Goal: Register for event/course

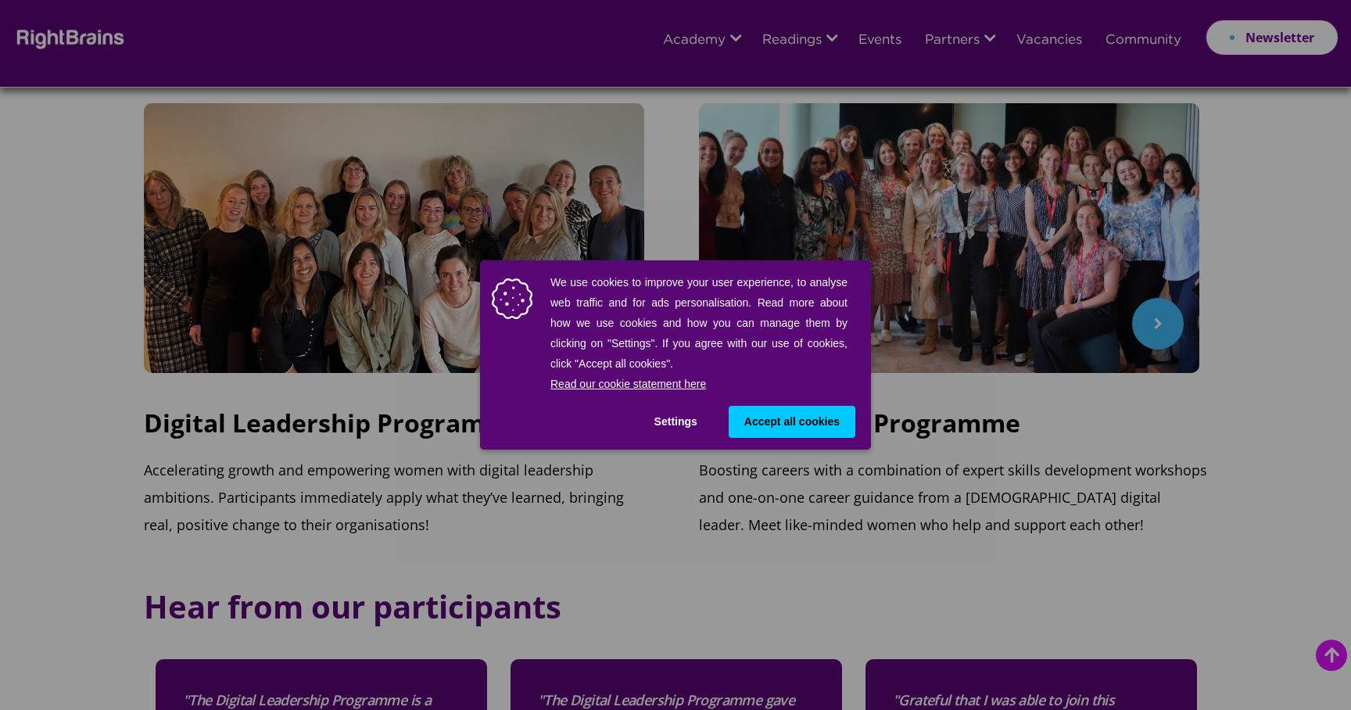
scroll to position [529, 0]
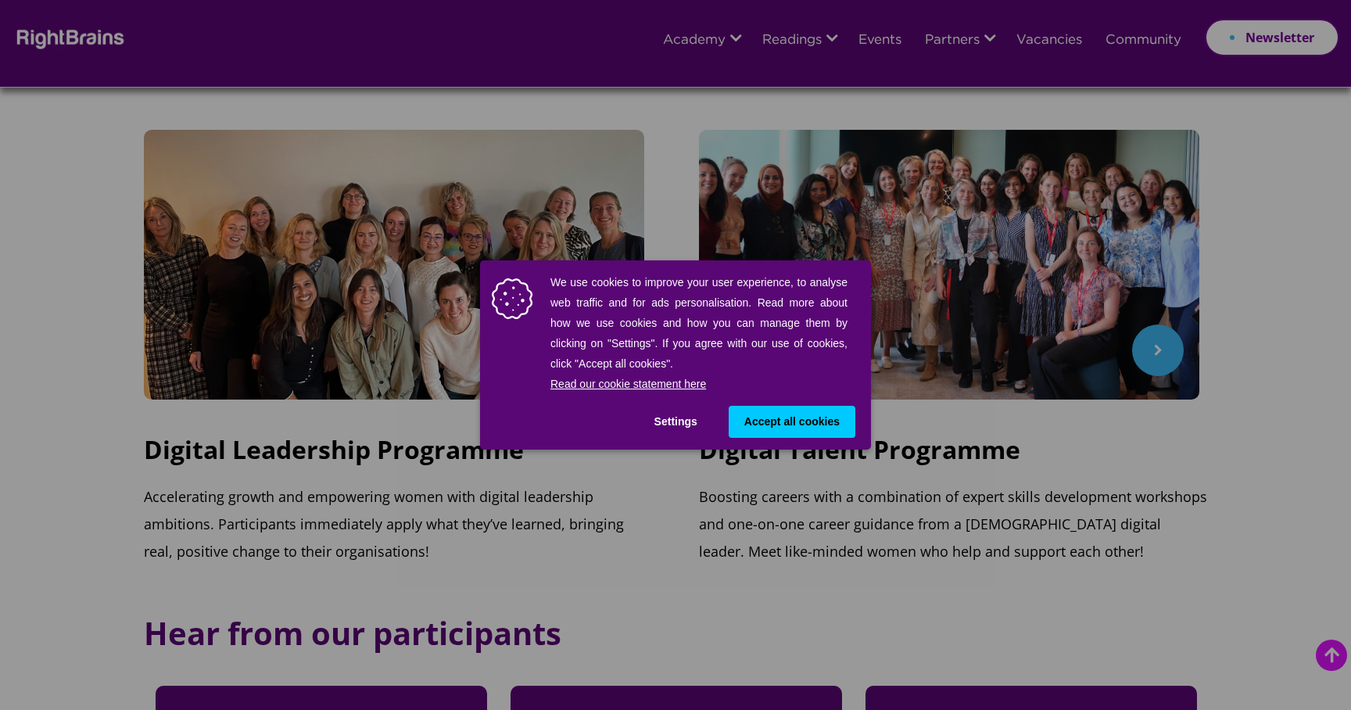
click at [808, 419] on span "Accept all cookies" at bounding box center [791, 422] width 95 height 16
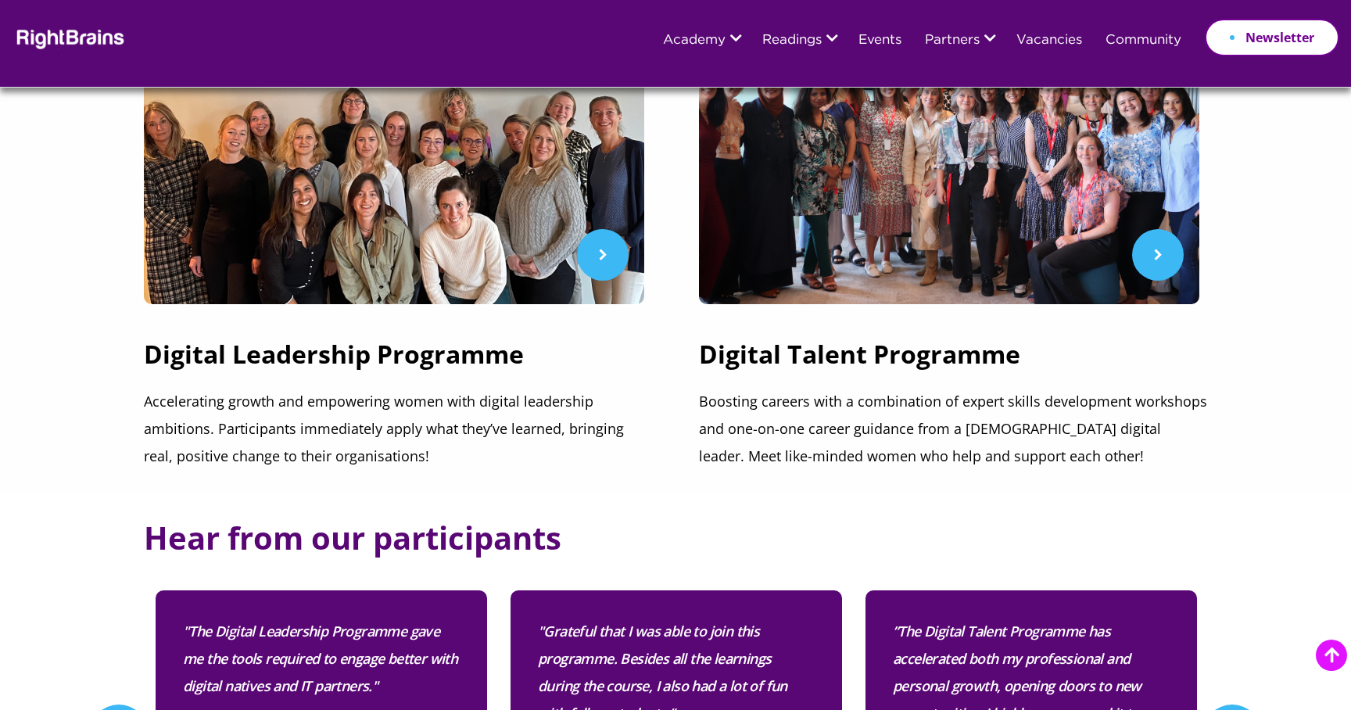
scroll to position [482, 0]
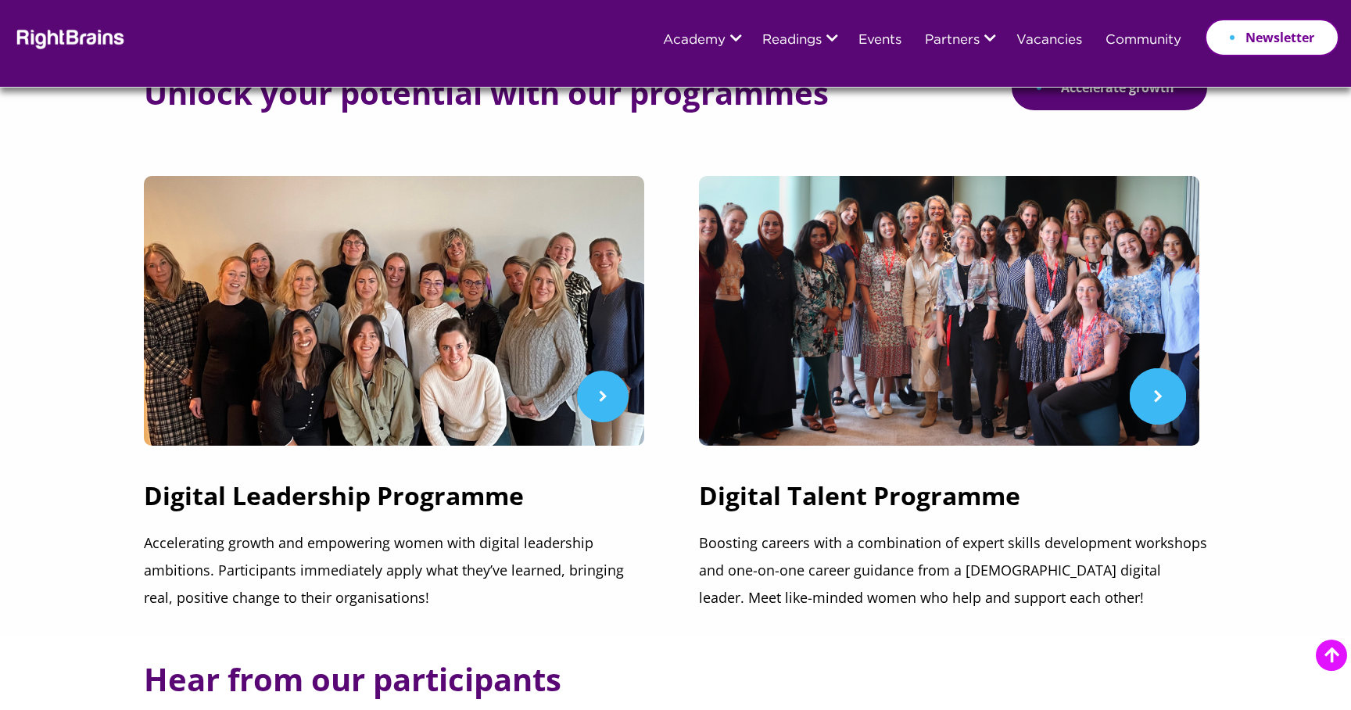
click at [907, 382] on img at bounding box center [949, 311] width 500 height 270
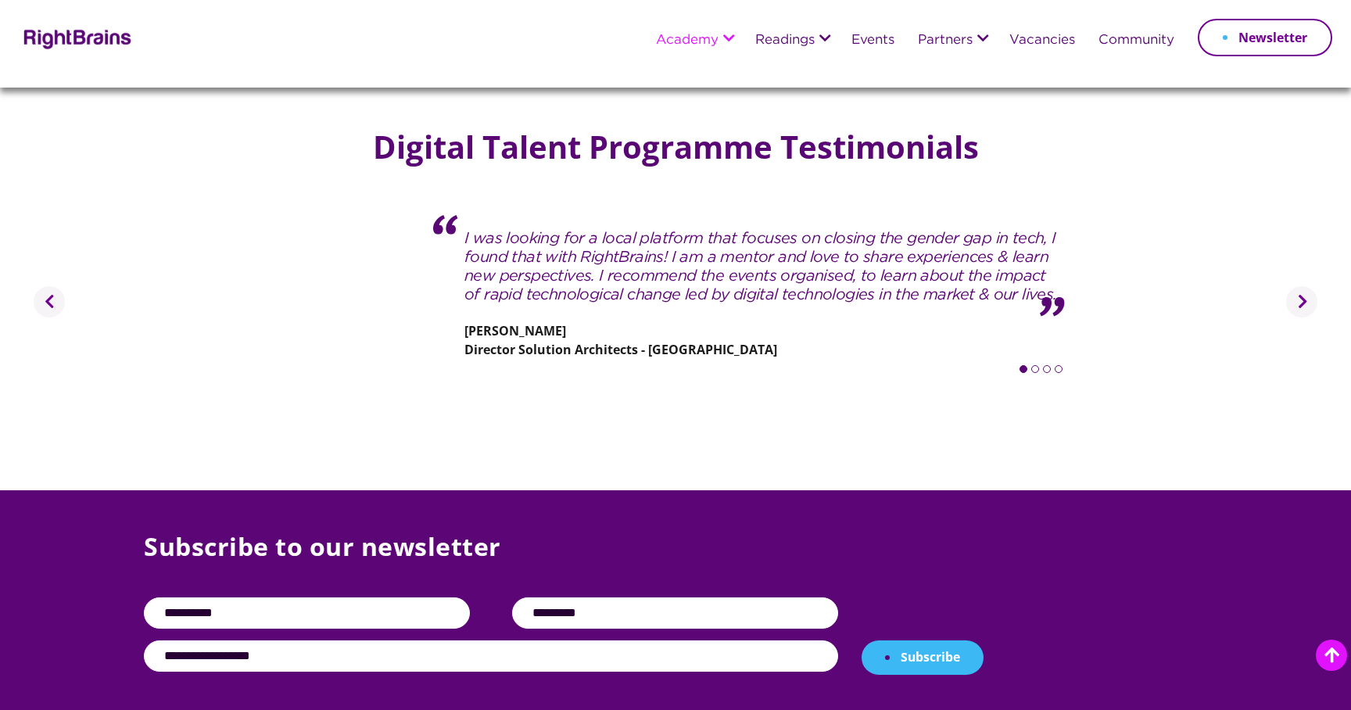
scroll to position [2665, 0]
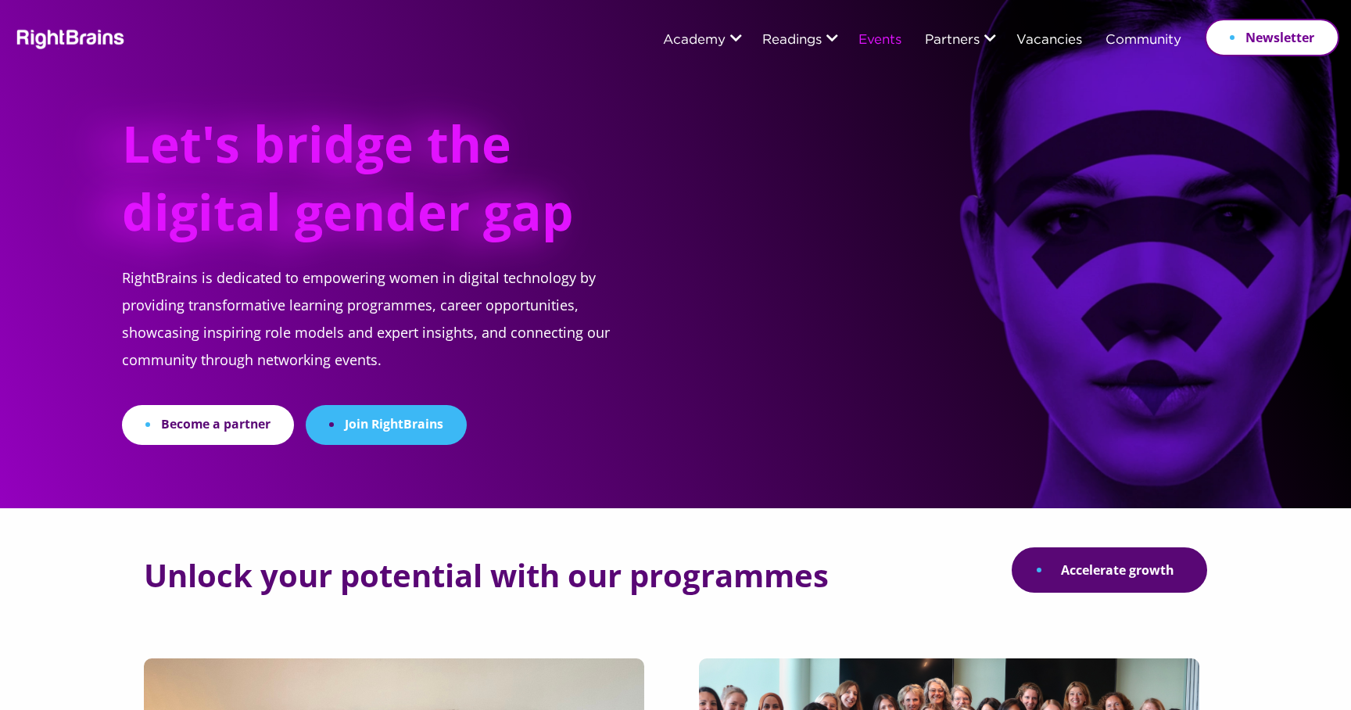
click at [887, 40] on link "Events" at bounding box center [879, 41] width 43 height 14
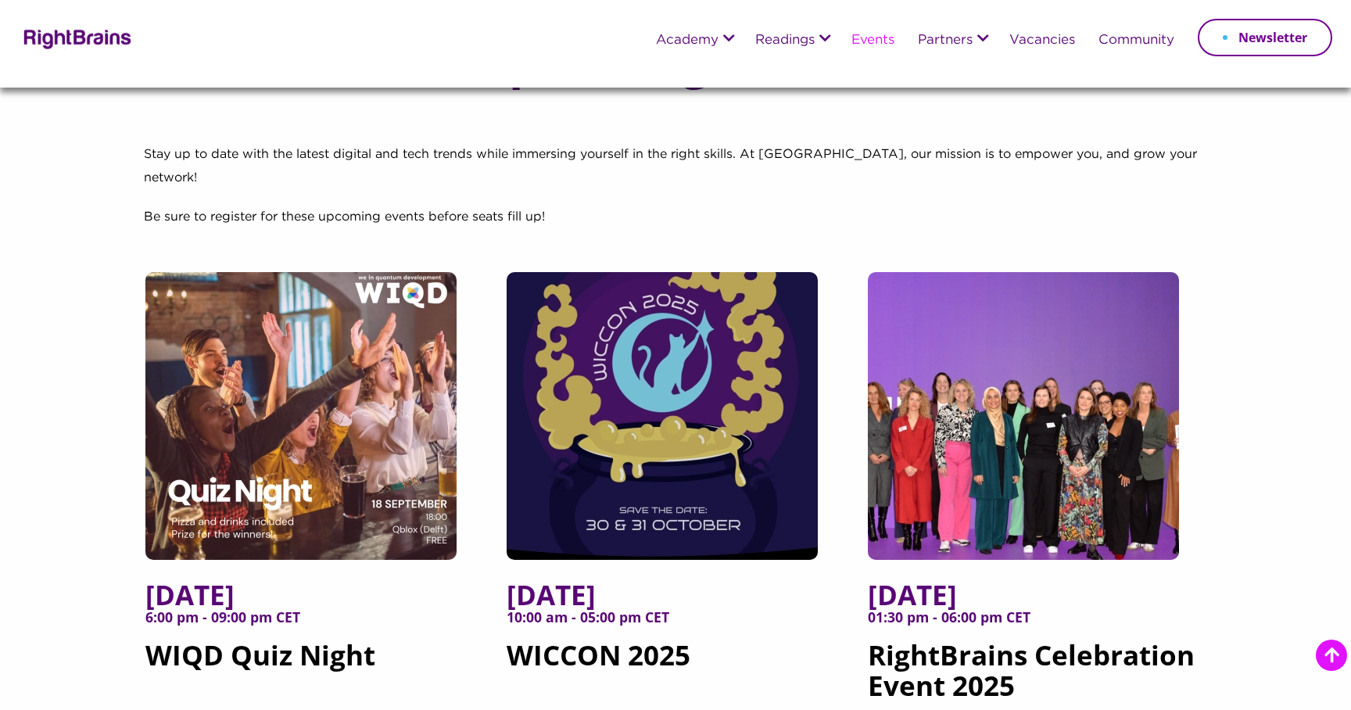
scroll to position [204, 0]
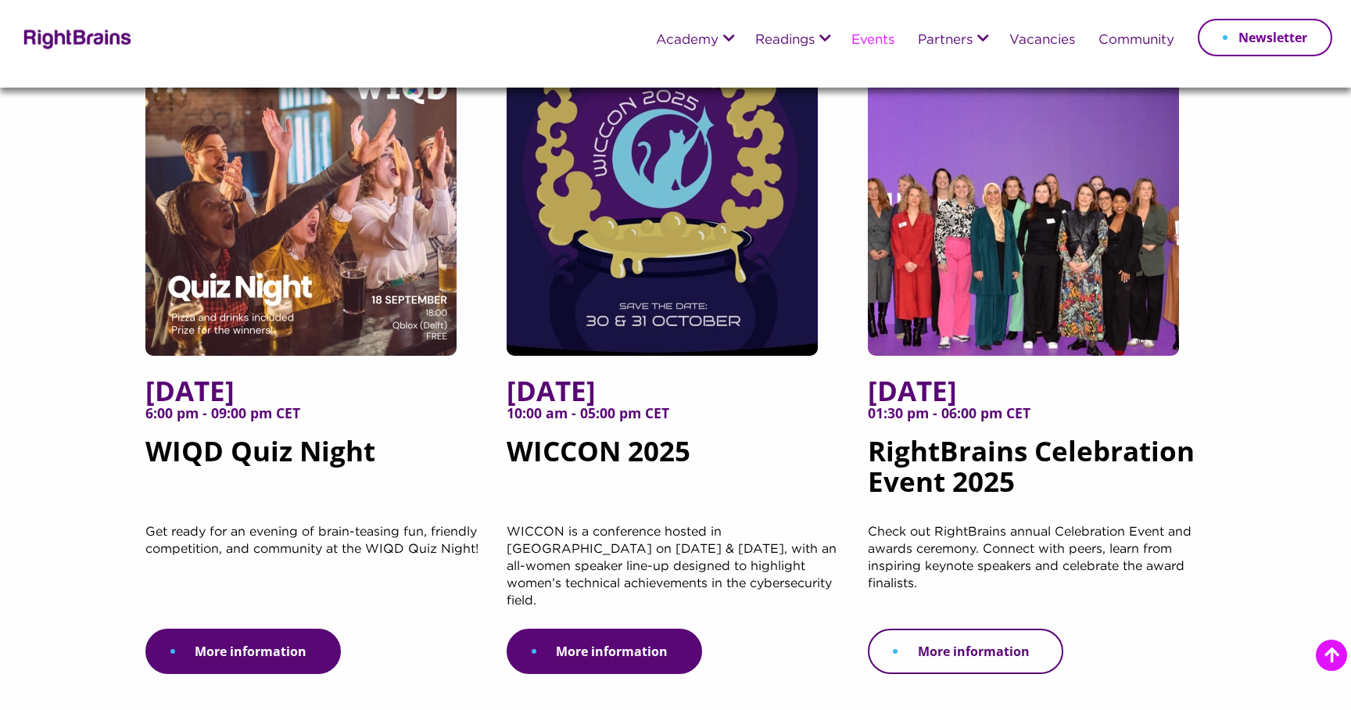
click at [981, 629] on link "More information" at bounding box center [965, 651] width 195 height 45
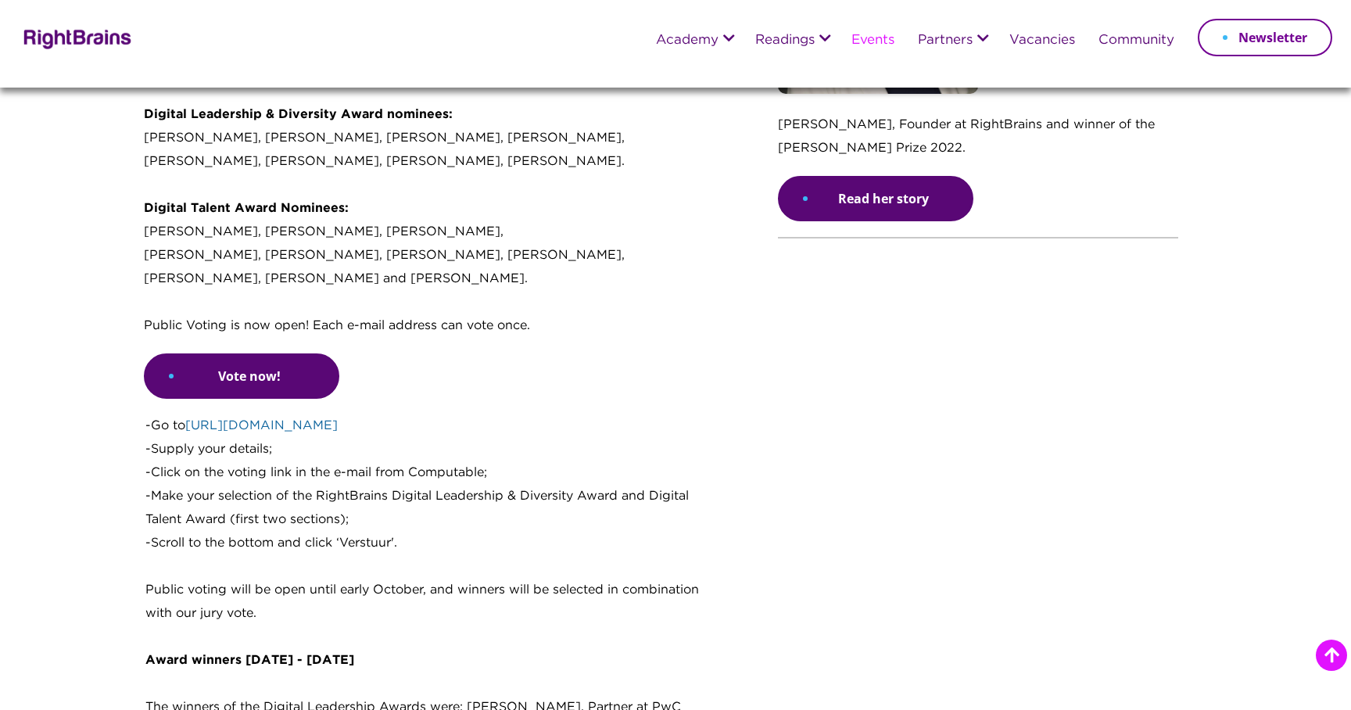
scroll to position [1292, 0]
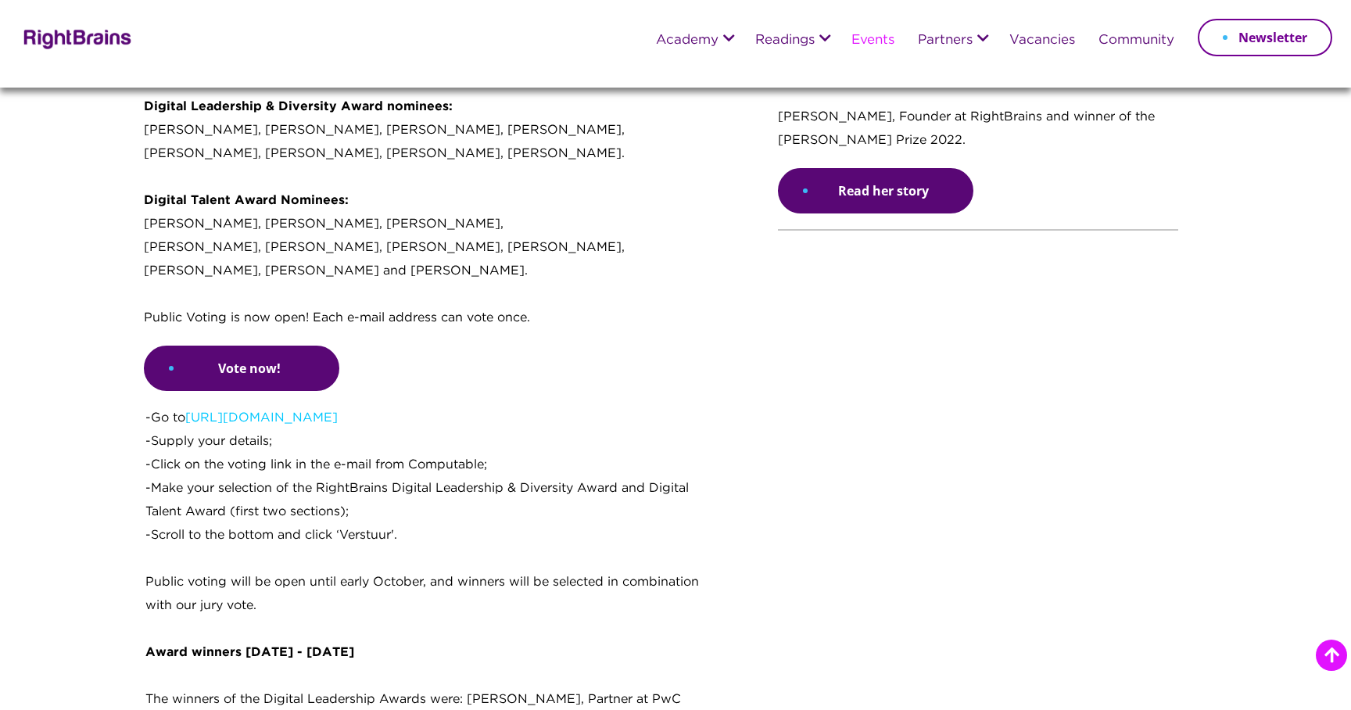
click at [466, 361] on div "[DATE] 01:30 pm - 06:00 pm CET Following the success stories of previous years,…" at bounding box center [449, 458] width 611 height 2022
click at [487, 196] on p "We are ecstatic to announce this year's nominees! Digital Leadership & Diversit…" at bounding box center [435, 196] width 582 height 297
click at [366, 204] on p "We are ecstatic to announce this year's nominees! Digital Leadership & Diversit…" at bounding box center [435, 196] width 582 height 297
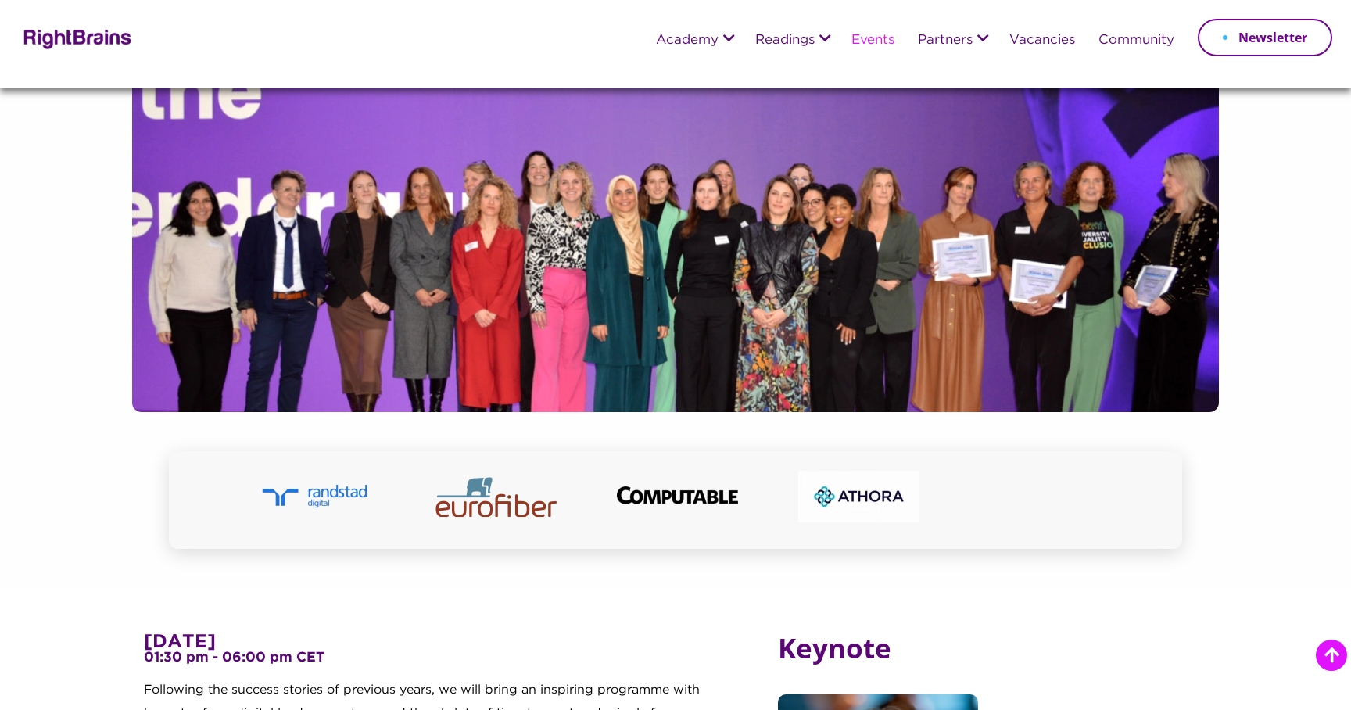
scroll to position [0, 0]
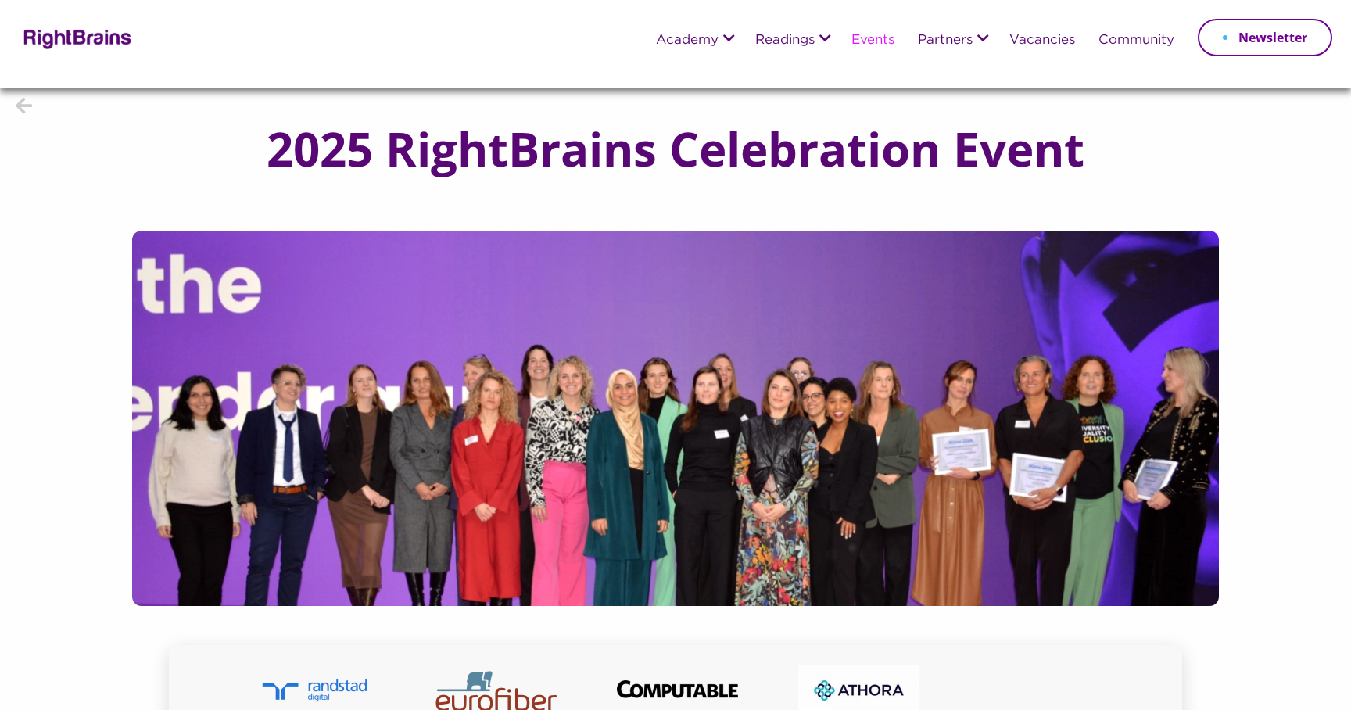
click at [447, 145] on h1 "2025 RightBrains Celebration Event" at bounding box center [675, 149] width 880 height 52
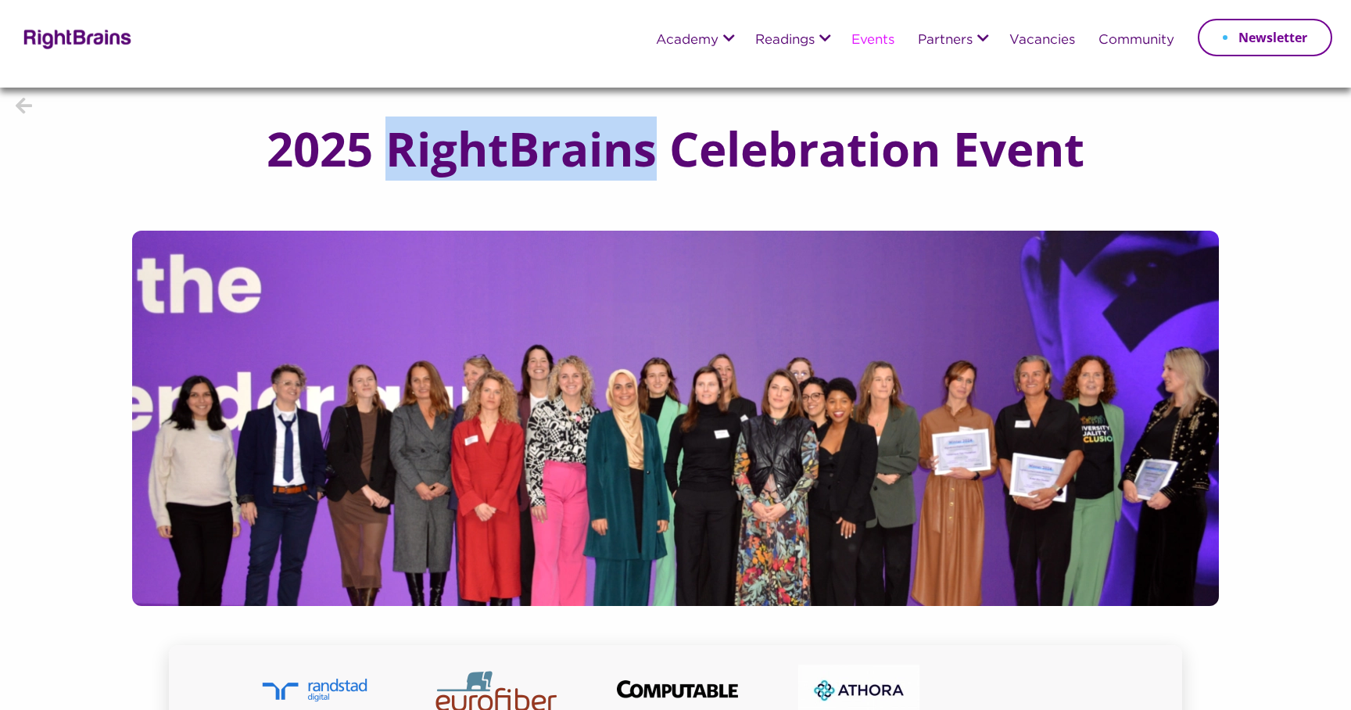
click at [447, 145] on h1 "2025 RightBrains Celebration Event" at bounding box center [675, 149] width 880 height 52
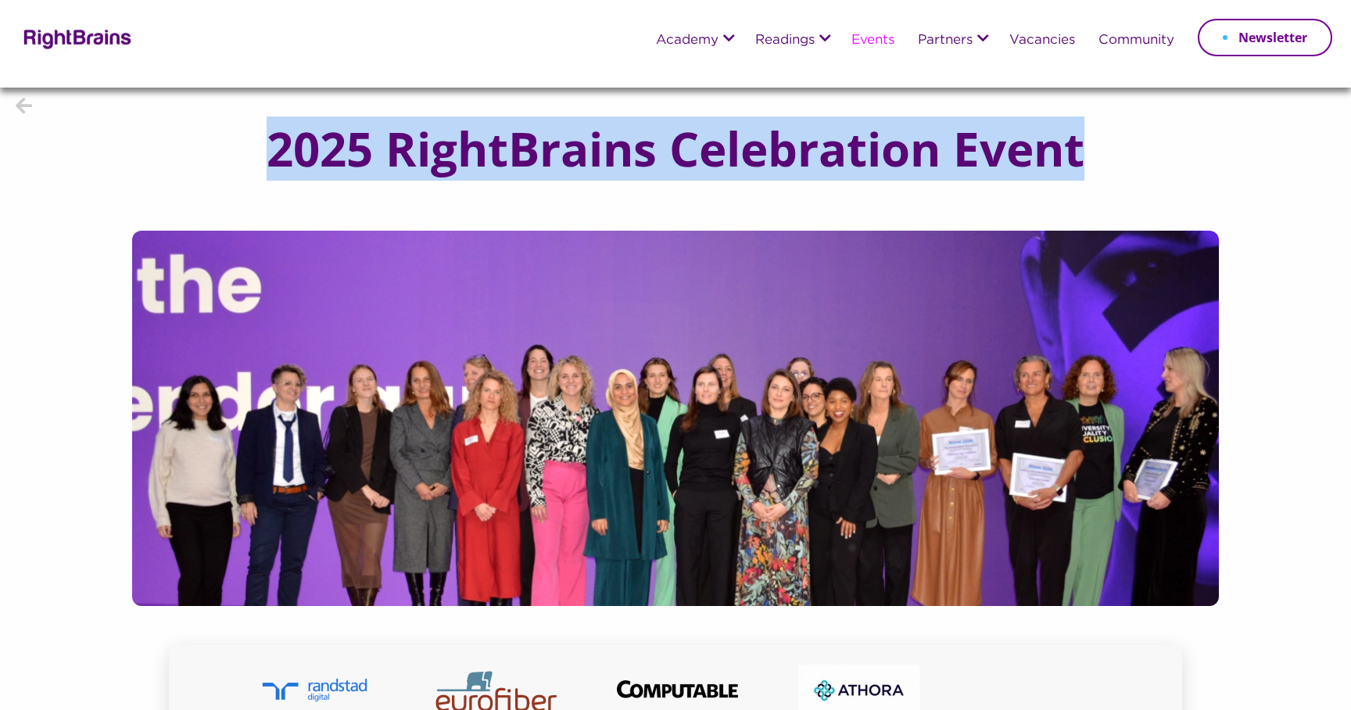
click at [447, 145] on h1 "2025 RightBrains Celebration Event" at bounding box center [675, 149] width 880 height 52
copy div "2025 RightBrains Celebration Event"
